Goal: Information Seeking & Learning: Learn about a topic

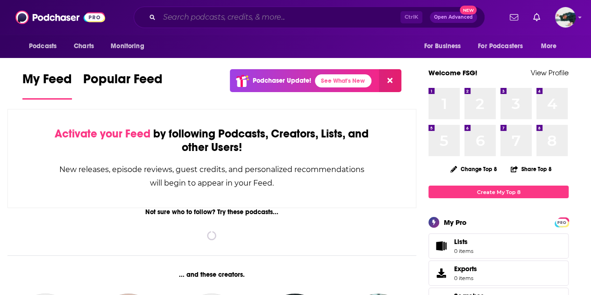
click at [309, 14] on input "Search podcasts, credits, & more..." at bounding box center [279, 17] width 241 height 15
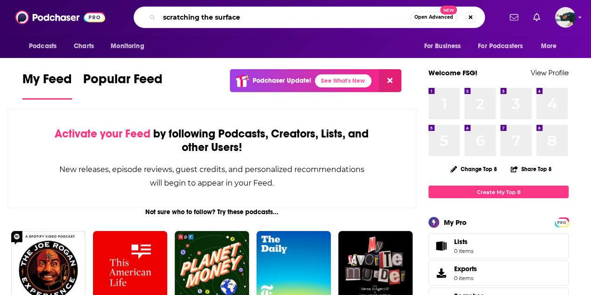
type input "scratching the surface"
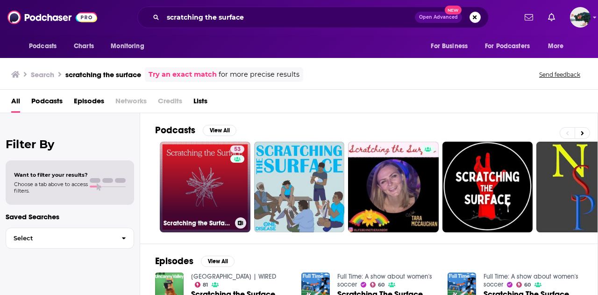
click at [208, 182] on link "53 Scratching the Surface" at bounding box center [205, 186] width 91 height 91
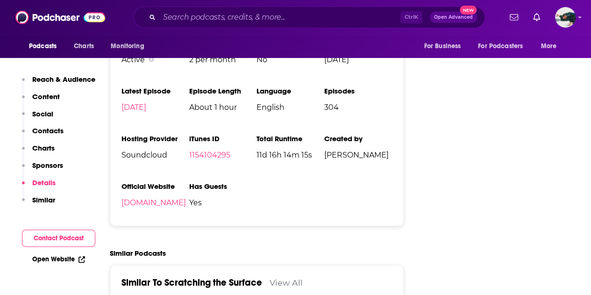
scroll to position [1247, 0]
